Goal: Information Seeking & Learning: Learn about a topic

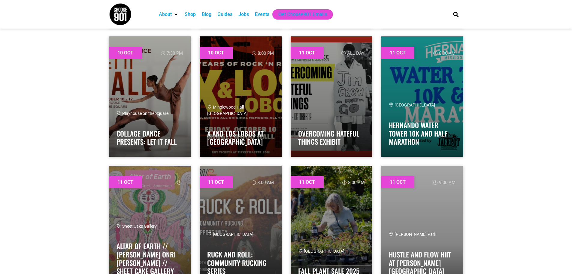
scroll to position [991, 0]
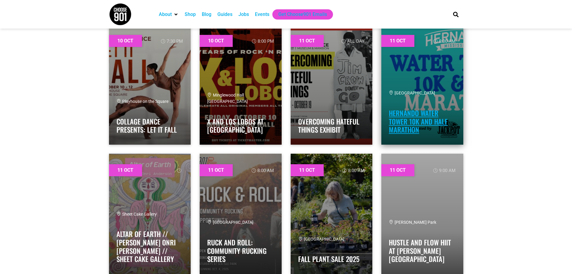
click at [418, 122] on link "Hernando Water Tower 10k and Half Marathon" at bounding box center [418, 121] width 59 height 27
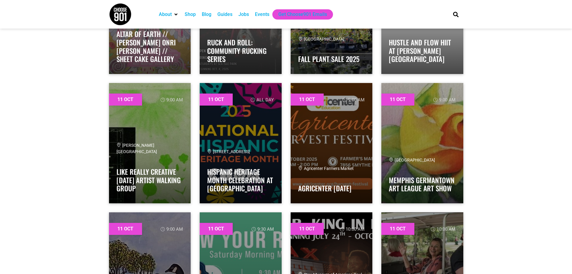
scroll to position [1202, 0]
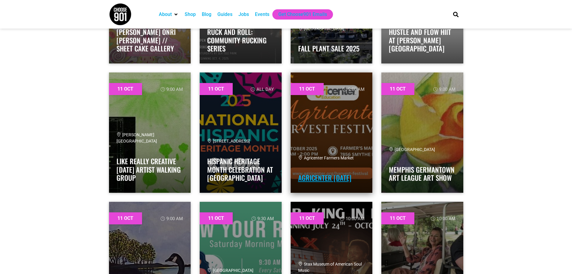
click at [327, 172] on link "Agricenter Harvest Festival" at bounding box center [324, 177] width 53 height 10
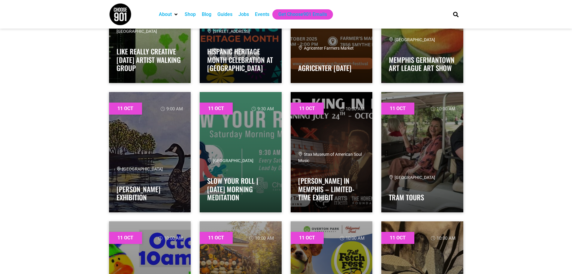
scroll to position [1322, 0]
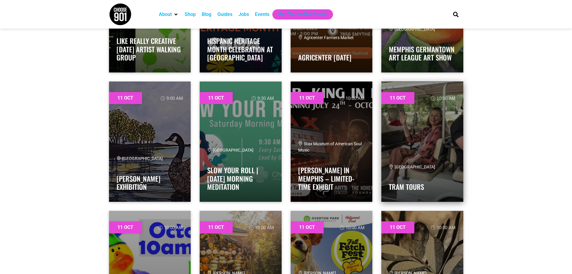
click at [421, 154] on link at bounding box center [423, 141] width 82 height 120
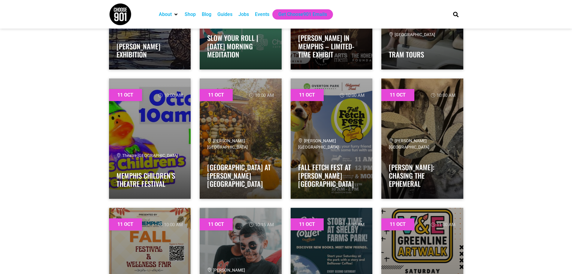
scroll to position [1472, 0]
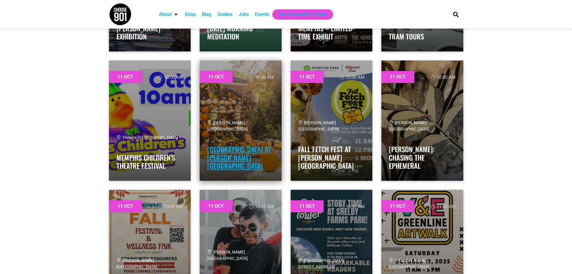
click at [232, 157] on link "Pumpkin House at Dixon Gallery and Gardens" at bounding box center [239, 157] width 64 height 27
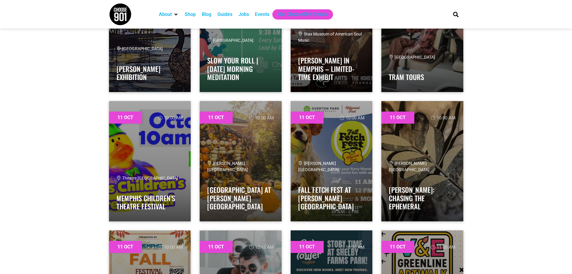
scroll to position [1442, 0]
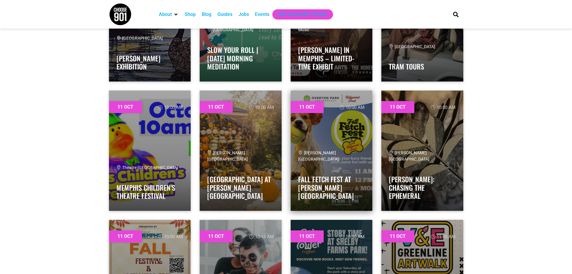
click at [335, 182] on h4 "Fall Fetch Fest at [PERSON_NAME][GEOGRAPHIC_DATA]" at bounding box center [331, 186] width 67 height 29
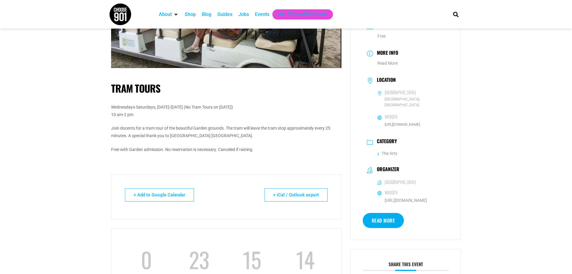
scroll to position [90, 0]
